Goal: Task Accomplishment & Management: Manage account settings

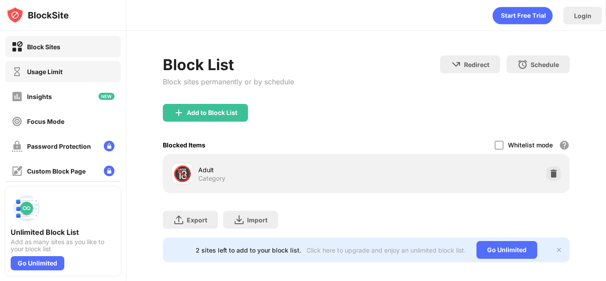
click at [99, 69] on div "Usage Limit" at bounding box center [62, 71] width 115 height 21
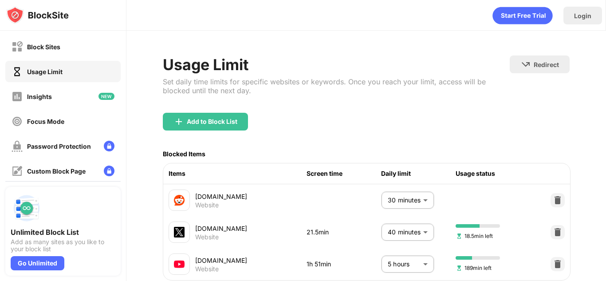
scroll to position [68, 0]
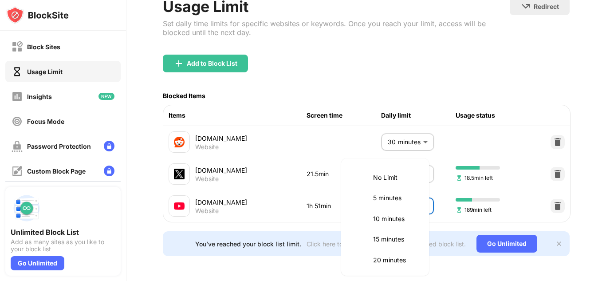
click at [413, 197] on body "Block Sites Usage Limit Insights Focus Mode Password Protection Custom Block Pa…" at bounding box center [303, 140] width 606 height 281
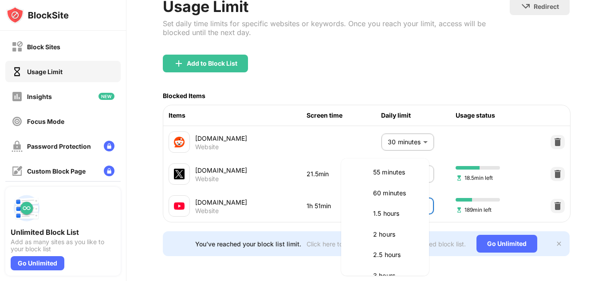
scroll to position [231, 0]
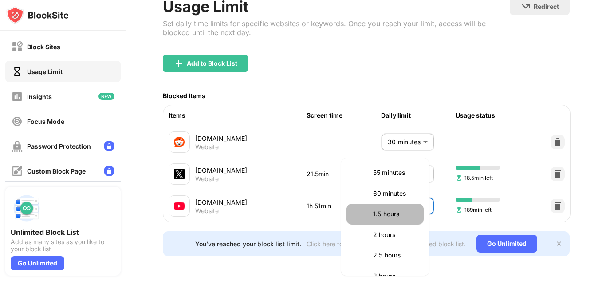
click at [393, 210] on p "1.5 hours" at bounding box center [395, 214] width 45 height 10
type input "**"
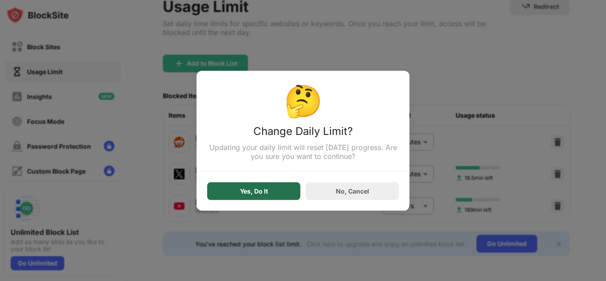
click at [284, 198] on div "Yes, Do It" at bounding box center [253, 191] width 93 height 18
